Goal: Information Seeking & Learning: Learn about a topic

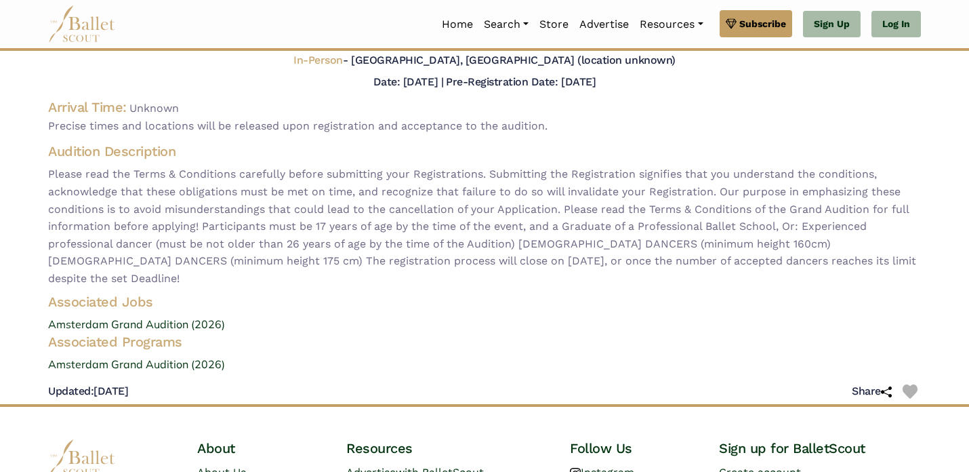
scroll to position [138, 0]
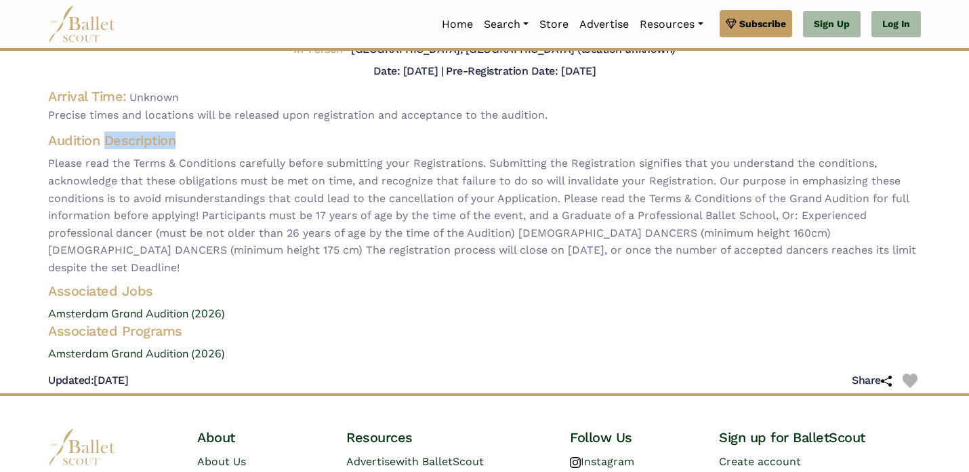
drag, startPoint x: 106, startPoint y: 133, endPoint x: 379, endPoint y: 149, distance: 274.2
click at [379, 147] on h4 "Audition Description" at bounding box center [484, 140] width 873 height 18
drag, startPoint x: 379, startPoint y: 149, endPoint x: 188, endPoint y: 161, distance: 191.4
click at [360, 149] on div "Audition Description Please read the Terms & Conditions carefully before submit…" at bounding box center [484, 203] width 894 height 144
drag, startPoint x: 188, startPoint y: 161, endPoint x: 404, endPoint y: 161, distance: 216.1
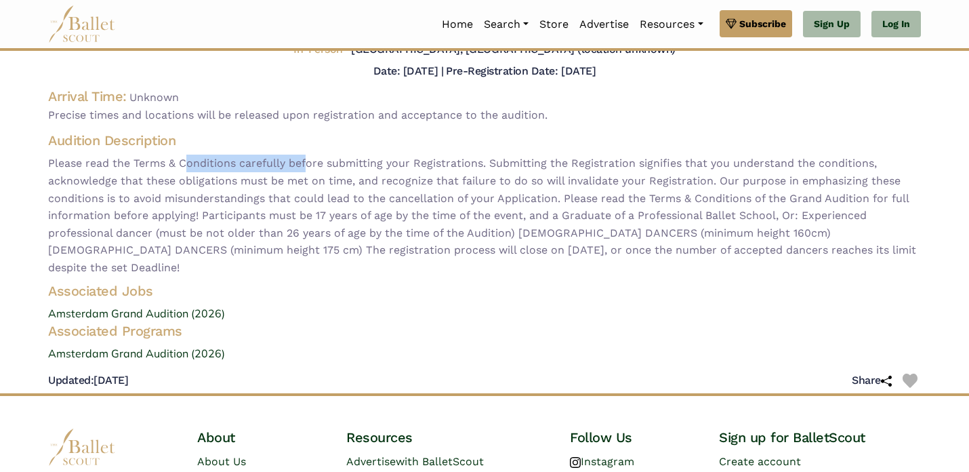
click at [403, 161] on span "Please read the Terms & Conditions carefully before submitting your Registratio…" at bounding box center [484, 214] width 873 height 121
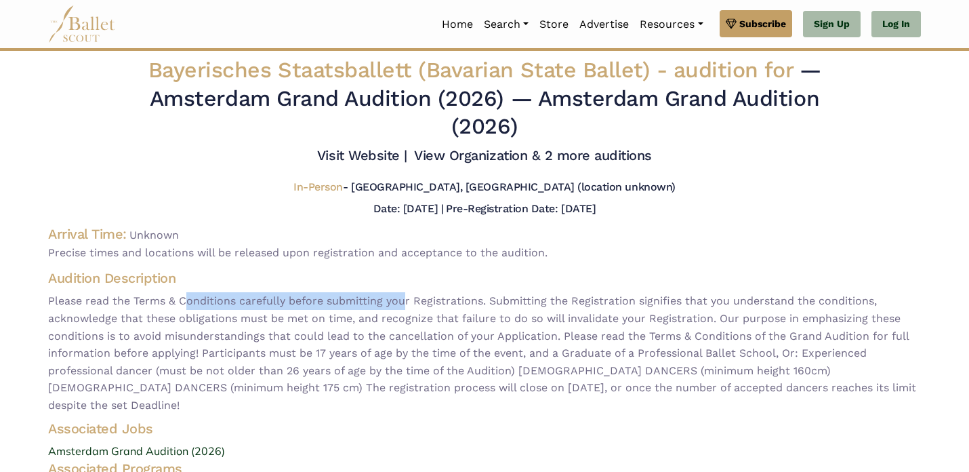
drag, startPoint x: 408, startPoint y: 83, endPoint x: 600, endPoint y: 119, distance: 195.1
click at [600, 128] on h2 "Bayerisches Staatsballett (Bavarian State Ballet) - audition for — Amsterdam Gr…" at bounding box center [485, 98] width 724 height 85
drag, startPoint x: 600, startPoint y: 119, endPoint x: 575, endPoint y: 103, distance: 28.9
click at [597, 116] on h2 "Bayerisches Staatsballett (Bavarian State Ballet) - audition for — Amsterdam Gr…" at bounding box center [485, 98] width 724 height 85
drag, startPoint x: 575, startPoint y: 103, endPoint x: 717, endPoint y: 127, distance: 143.7
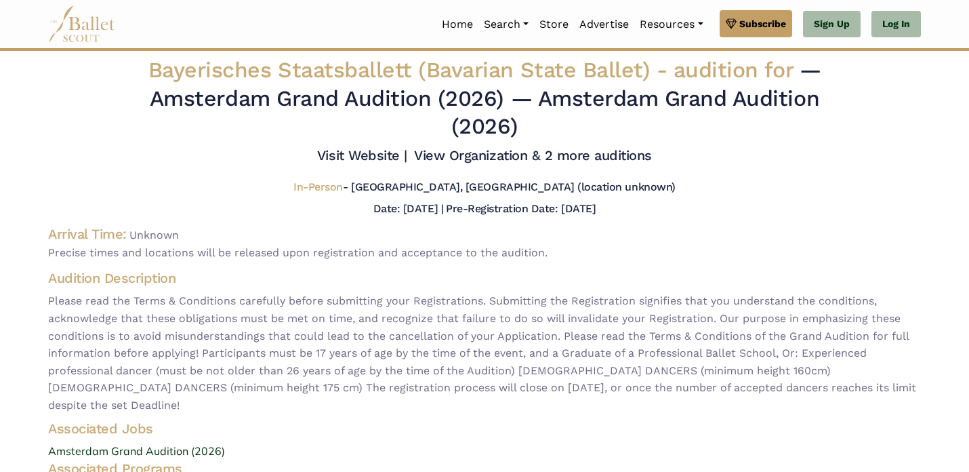
click at [624, 109] on span "— Amsterdam Grand Audition (2026)" at bounding box center [635, 112] width 368 height 54
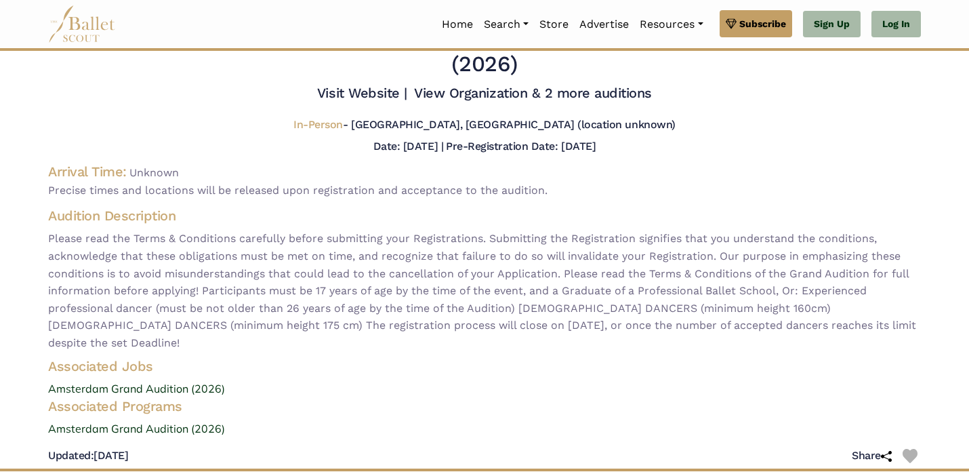
drag, startPoint x: 697, startPoint y: 192, endPoint x: 434, endPoint y: 202, distance: 263.7
click at [434, 202] on div "Bayerisches Staatsballett (Bavarian State Ballet) - audition for — Amsterdam Gr…" at bounding box center [484, 231] width 894 height 474
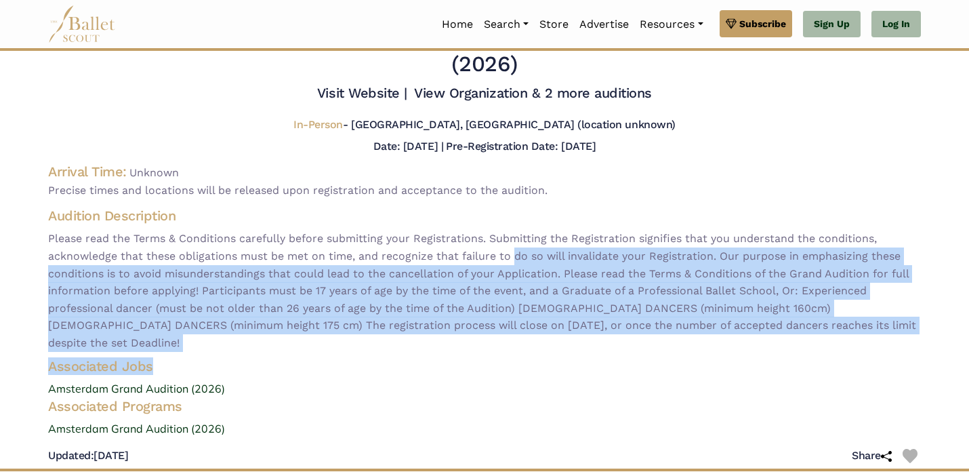
drag, startPoint x: 567, startPoint y: 310, endPoint x: 489, endPoint y: 242, distance: 103.2
click at [489, 242] on div "Bayerisches Staatsballett (Bavarian State Ballet) - audition for — Amsterdam Gr…" at bounding box center [484, 231] width 894 height 474
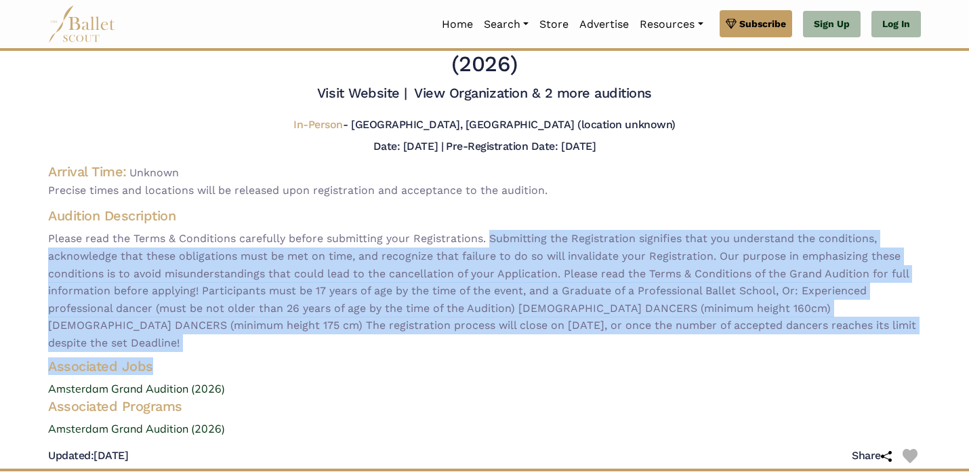
click at [489, 242] on span "Please read the Terms & Conditions carefully before submitting your Registratio…" at bounding box center [484, 290] width 873 height 121
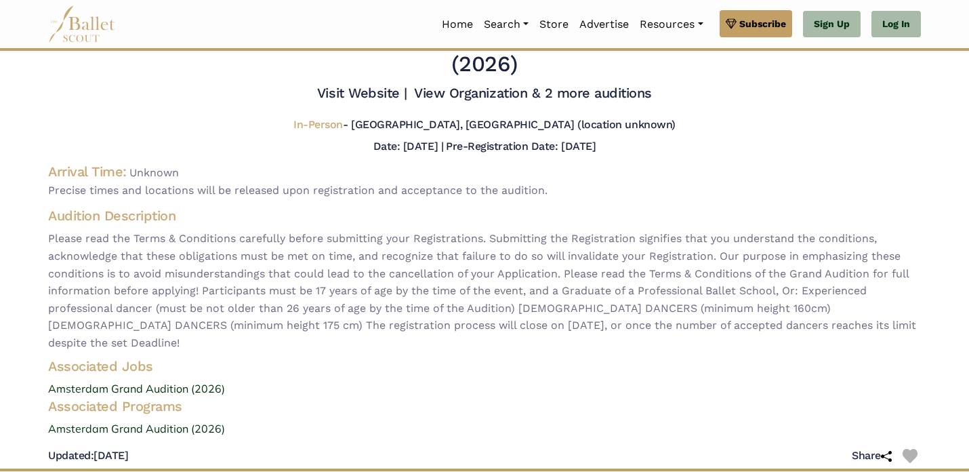
scroll to position [0, 0]
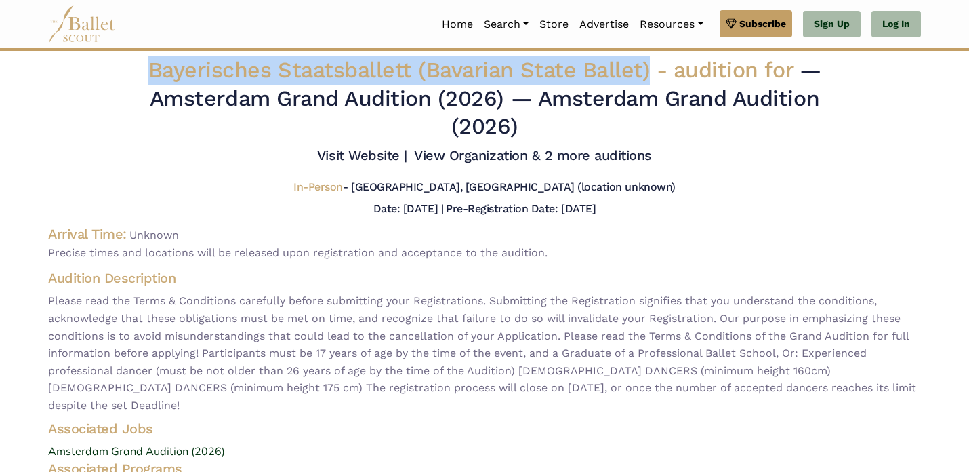
drag, startPoint x: 140, startPoint y: 68, endPoint x: 646, endPoint y: 80, distance: 506.2
click at [646, 80] on h2 "Bayerisches Staatsballett (Bavarian State Ballet) - audition for — Amsterdam Gr…" at bounding box center [485, 98] width 724 height 85
copy span "Bayerisches Staatsballett (Bavarian State Ballet)"
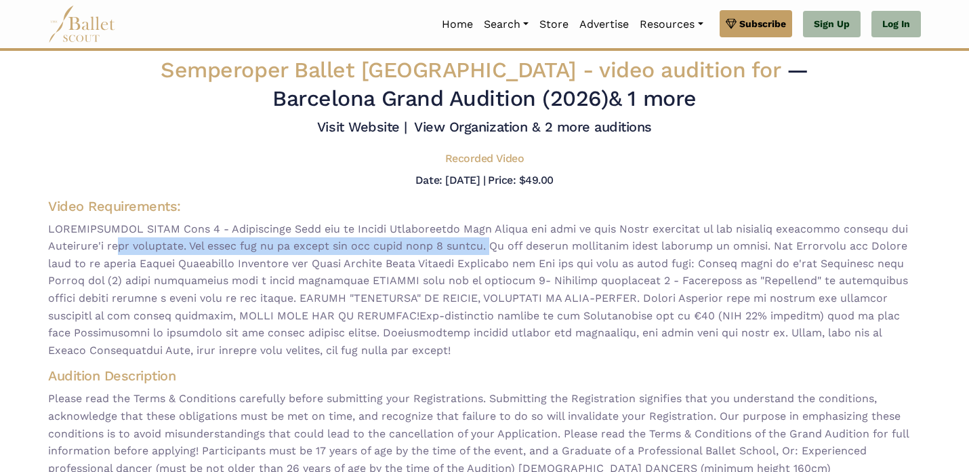
drag, startPoint x: 120, startPoint y: 246, endPoint x: 530, endPoint y: 245, distance: 409.9
click at [530, 246] on span at bounding box center [484, 289] width 873 height 139
click at [530, 245] on span at bounding box center [484, 289] width 873 height 139
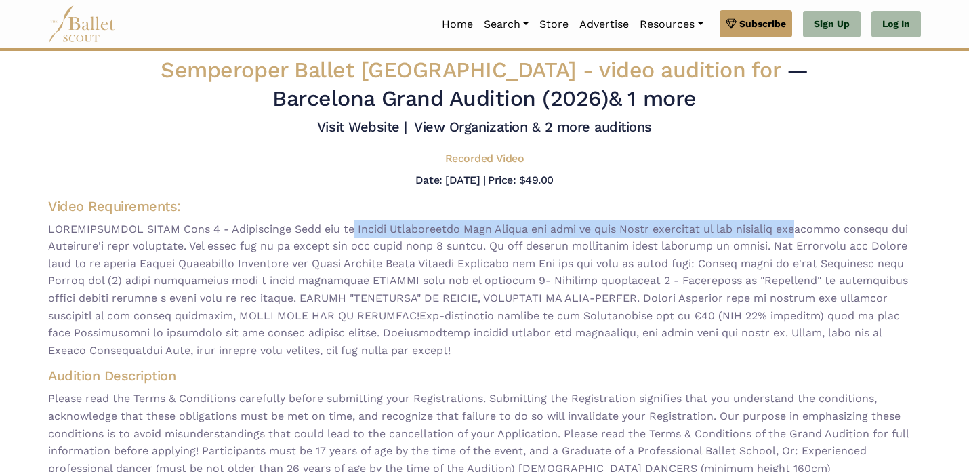
drag, startPoint x: 338, startPoint y: 224, endPoint x: 773, endPoint y: 224, distance: 434.9
click at [773, 224] on span at bounding box center [484, 289] width 873 height 139
drag, startPoint x: 773, startPoint y: 224, endPoint x: 486, endPoint y: 221, distance: 287.3
click at [494, 223] on span at bounding box center [484, 289] width 873 height 139
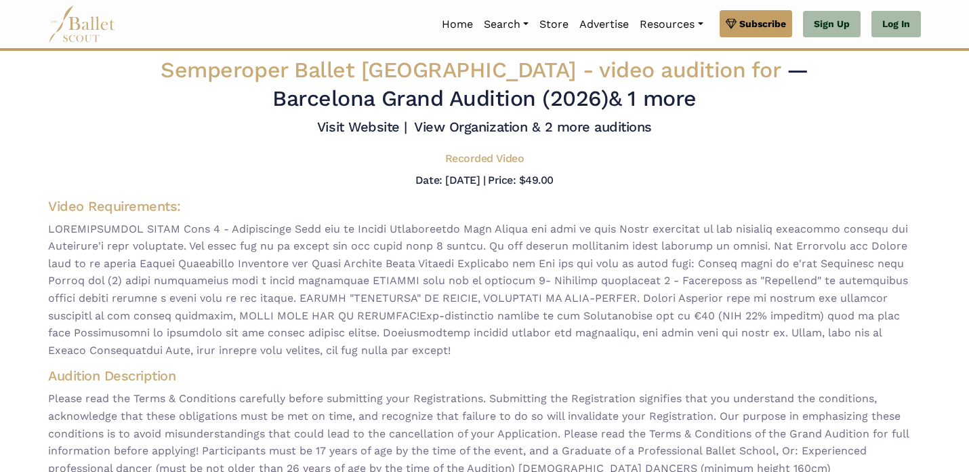
drag, startPoint x: 486, startPoint y: 221, endPoint x: 394, endPoint y: 221, distance: 92.1
click at [460, 221] on span at bounding box center [484, 289] width 873 height 139
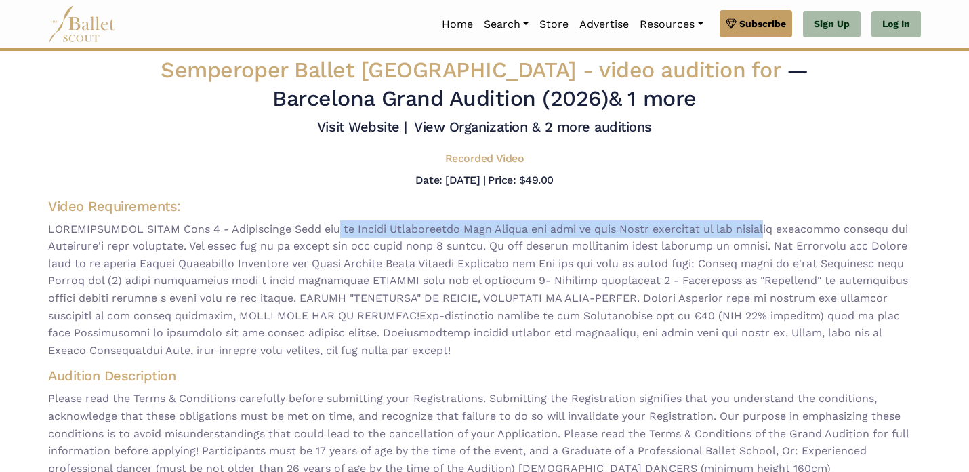
drag, startPoint x: 317, startPoint y: 221, endPoint x: 713, endPoint y: 224, distance: 395.7
click at [732, 224] on span at bounding box center [484, 289] width 873 height 139
drag, startPoint x: 713, startPoint y: 224, endPoint x: 385, endPoint y: 229, distance: 327.9
click at [386, 229] on span at bounding box center [484, 289] width 873 height 139
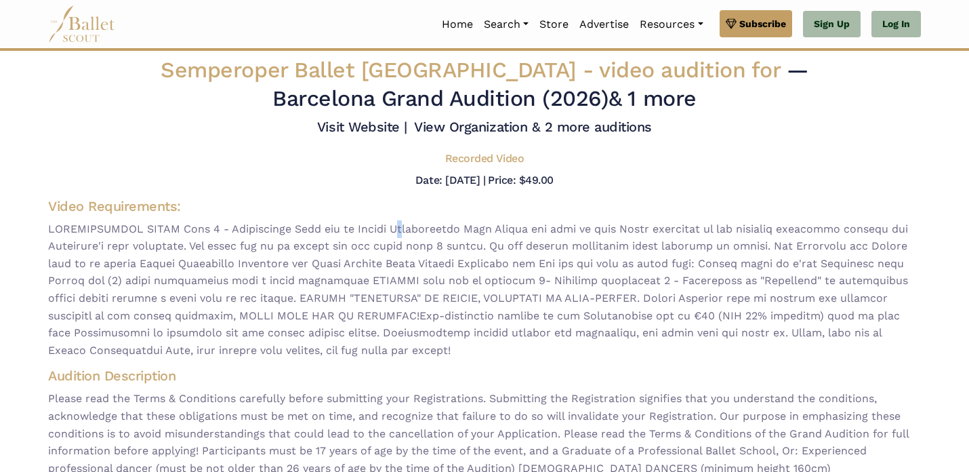
drag, startPoint x: 385, startPoint y: 229, endPoint x: 179, endPoint y: 231, distance: 206.0
click at [362, 230] on span at bounding box center [484, 289] width 873 height 139
drag, startPoint x: 179, startPoint y: 231, endPoint x: 654, endPoint y: 242, distance: 475.0
click at [654, 242] on span at bounding box center [484, 289] width 873 height 139
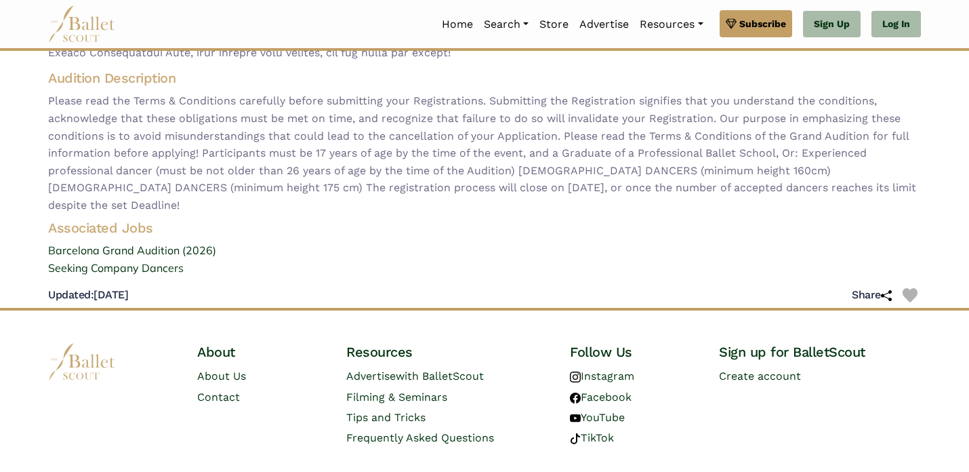
scroll to position [312, 0]
